Goal: Task Accomplishment & Management: Manage account settings

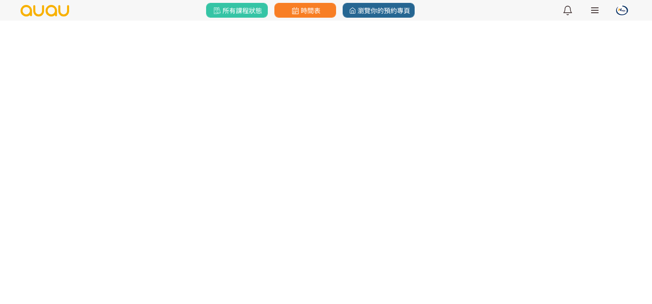
scroll to position [60, 0]
click at [249, 16] on link "所有課程狀態" at bounding box center [237, 10] width 62 height 15
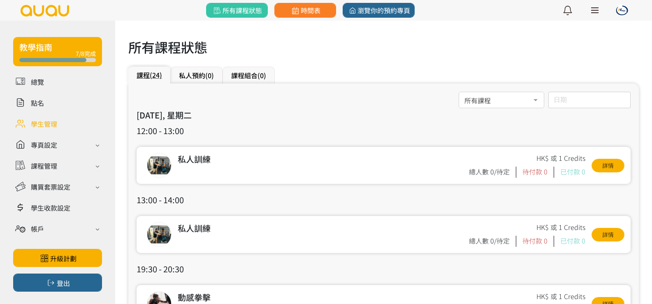
click at [52, 124] on link at bounding box center [57, 124] width 89 height 14
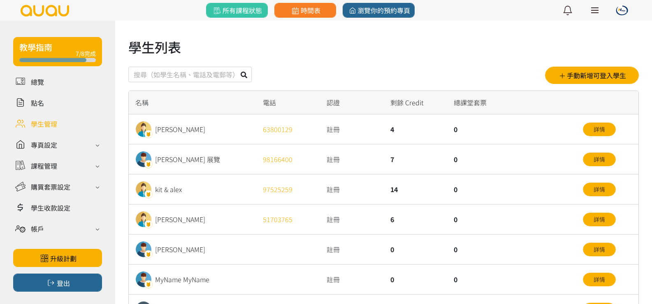
click at [179, 76] on input "text" at bounding box center [189, 75] width 123 height 16
type input "圳"
type input "gloria"
click at [245, 75] on icon at bounding box center [244, 75] width 7 height 7
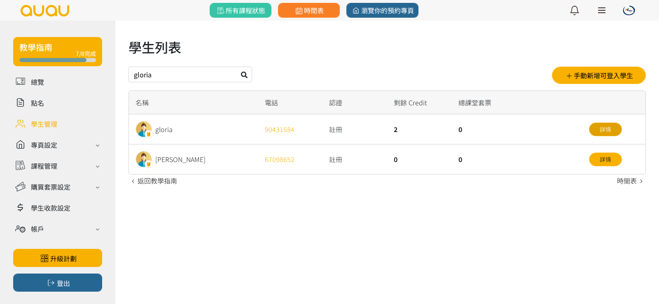
click at [606, 128] on link "詳情" at bounding box center [605, 130] width 33 height 14
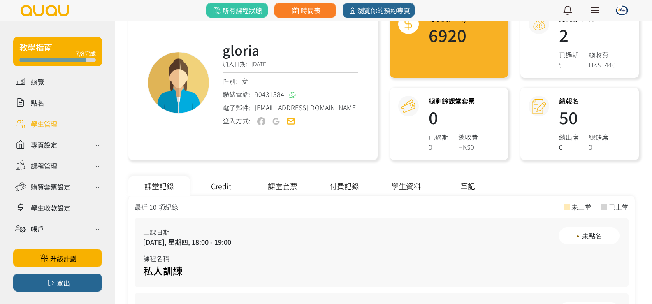
scroll to position [82, 0]
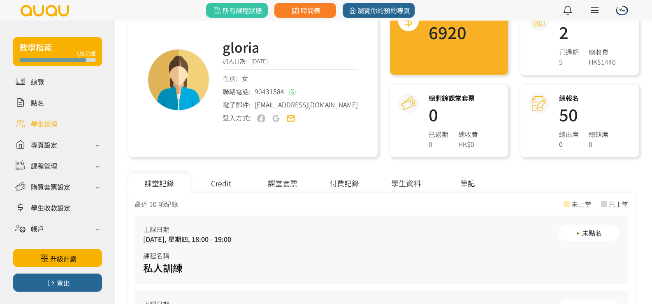
click at [225, 179] on div "Credit" at bounding box center [221, 183] width 62 height 19
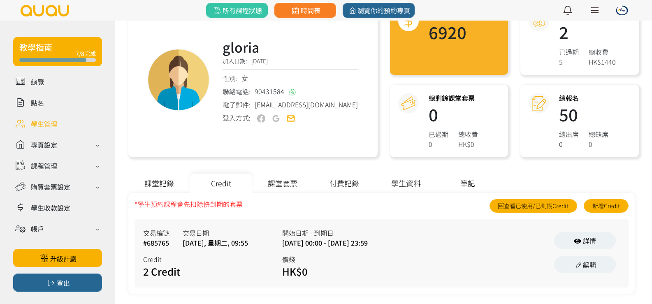
scroll to position [91, 0]
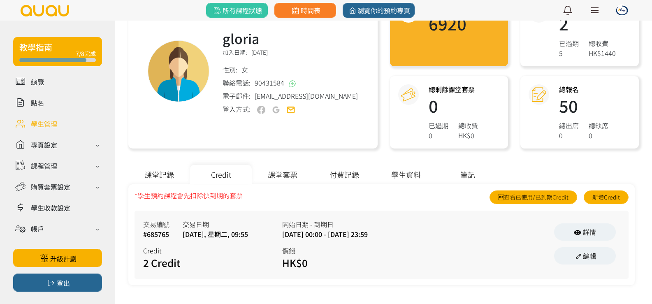
click at [339, 171] on div "付費記錄" at bounding box center [345, 174] width 62 height 19
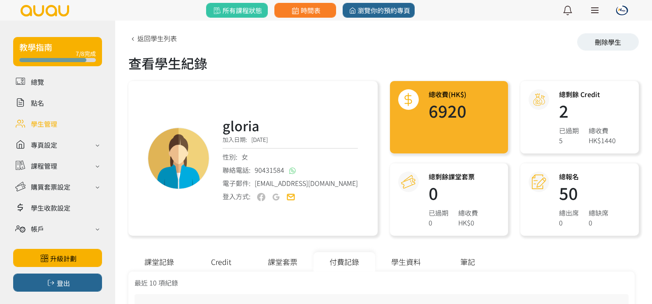
scroll to position [0, 0]
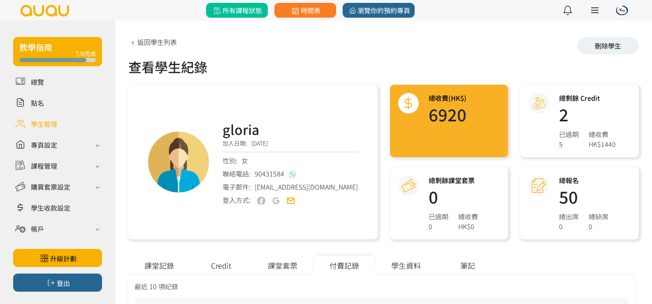
click at [229, 12] on span "所有課程狀態" at bounding box center [237, 10] width 50 height 10
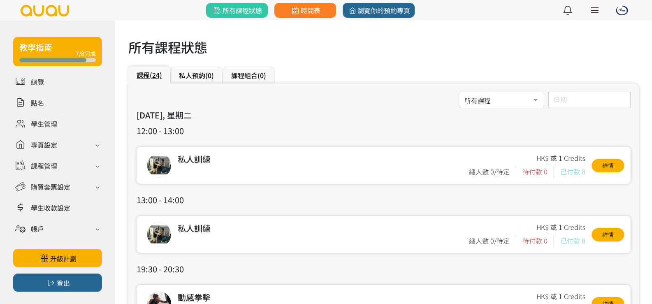
click at [572, 102] on div "日期 [DATE] Sun Mon Tue Wed Thu Fri Sat 1 2 3 4 5 6 7 8 9 10 11 12 13 14 15 16 17…" at bounding box center [590, 100] width 82 height 16
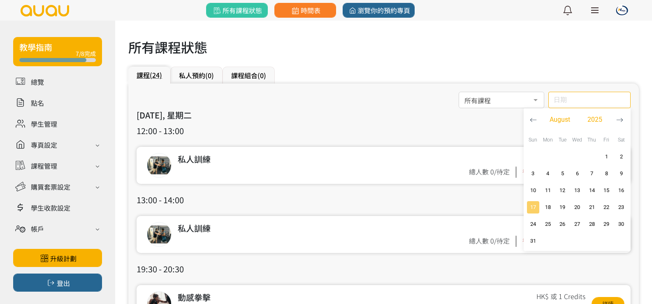
click at [538, 207] on span "17" at bounding box center [534, 207] width 10 height 8
type input "[DATE]"
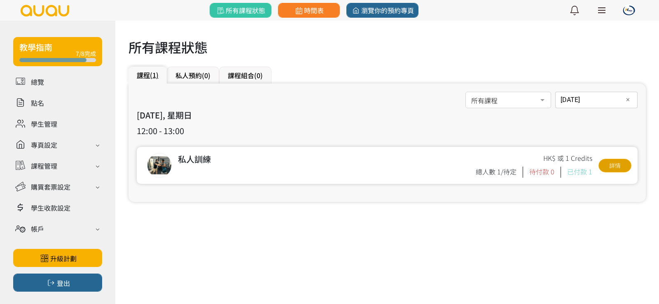
click at [620, 169] on link "詳情" at bounding box center [614, 166] width 33 height 14
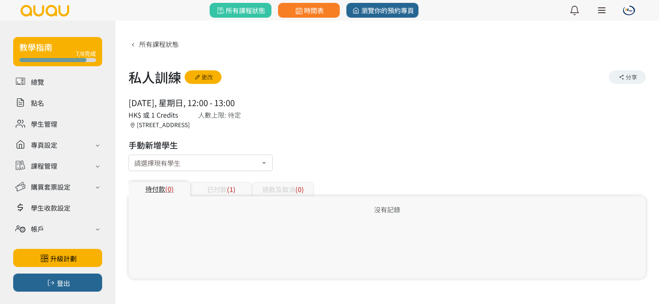
click at [231, 185] on span "(1)" at bounding box center [231, 189] width 9 height 10
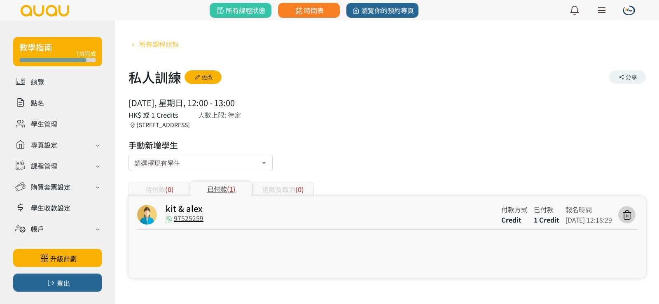
click at [165, 45] on span "所有課程狀態" at bounding box center [159, 44] width 40 height 10
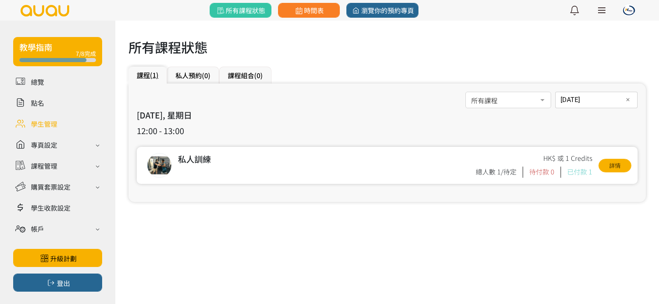
click at [48, 123] on link at bounding box center [57, 124] width 89 height 14
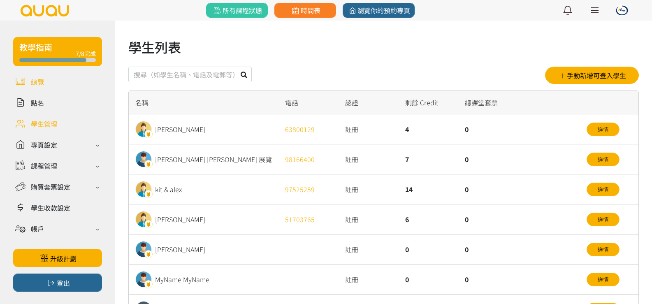
click at [39, 84] on link at bounding box center [57, 82] width 89 height 14
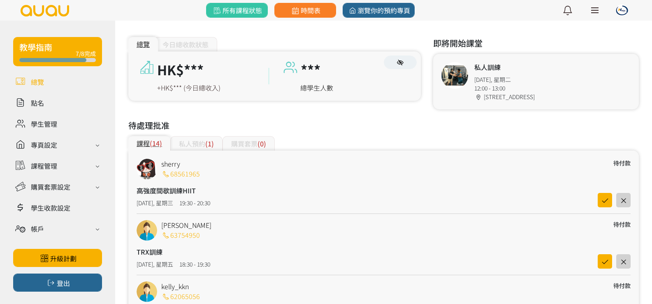
click at [231, 21] on div "今天 2025/08/19 星期二 瀏覽你的時間表 總覽 今日總收款狀態 HK$*** +HK$*** (今日總收入) *** 總學生人數 即將開始課堂 私人…" at bounding box center [383, 224] width 537 height 406
click at [235, 17] on link "所有課程狀態" at bounding box center [237, 10] width 62 height 15
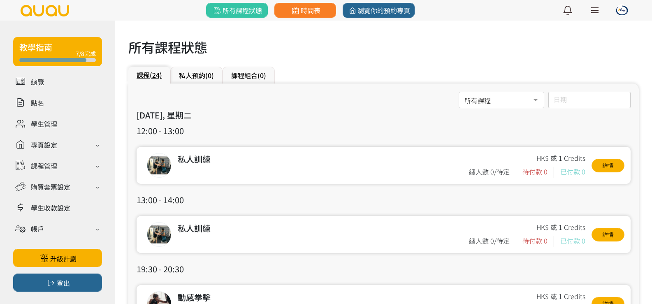
click at [582, 107] on div "日期 [DATE] Sun Mon Tue Wed Thu Fri Sat 1 2 3 4 5 6 7 8 9 10 11 12 13 14 15 16 17…" at bounding box center [590, 100] width 82 height 16
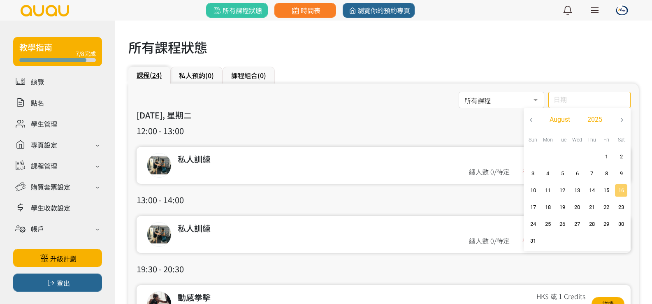
click at [623, 188] on span "16" at bounding box center [622, 190] width 10 height 8
type input "[DATE]"
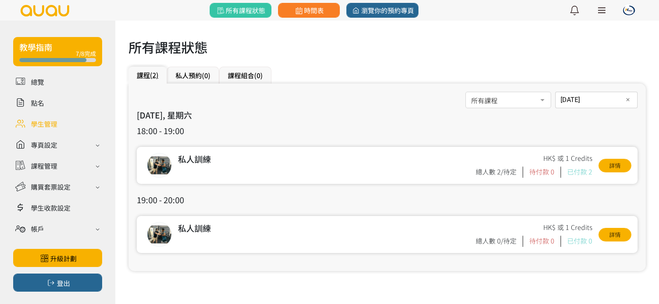
click at [58, 125] on link at bounding box center [57, 124] width 89 height 14
